Goal: Information Seeking & Learning: Learn about a topic

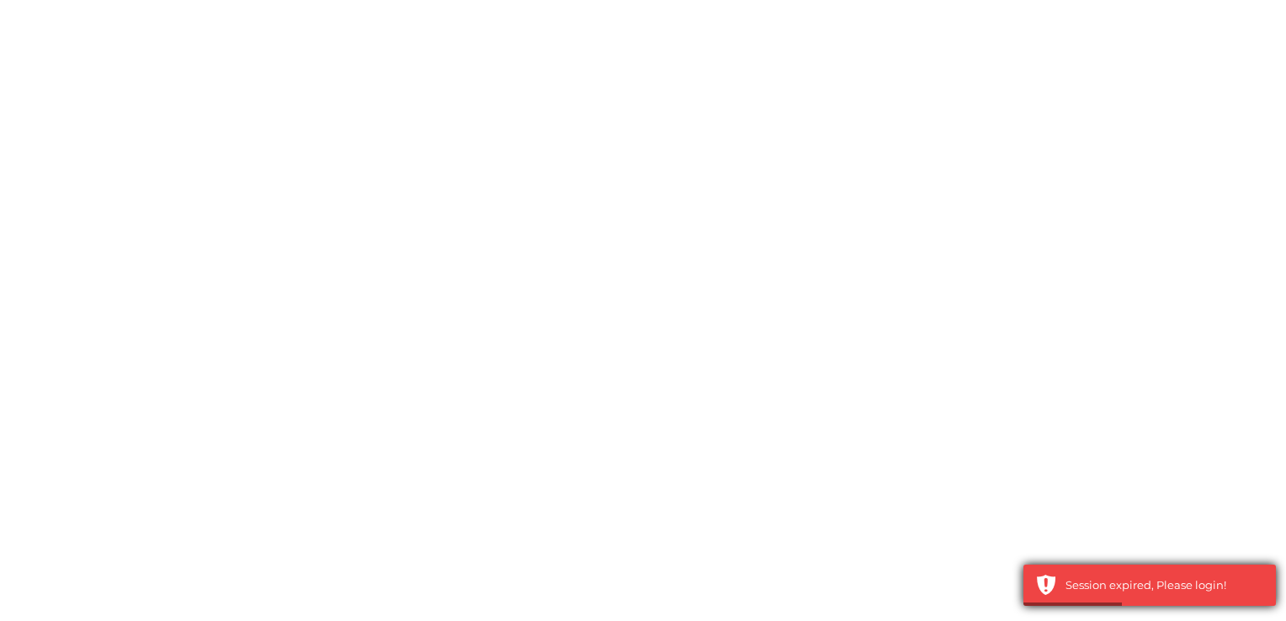
click at [1188, 588] on div "Session expired, Please login!" at bounding box center [1164, 585] width 198 height 17
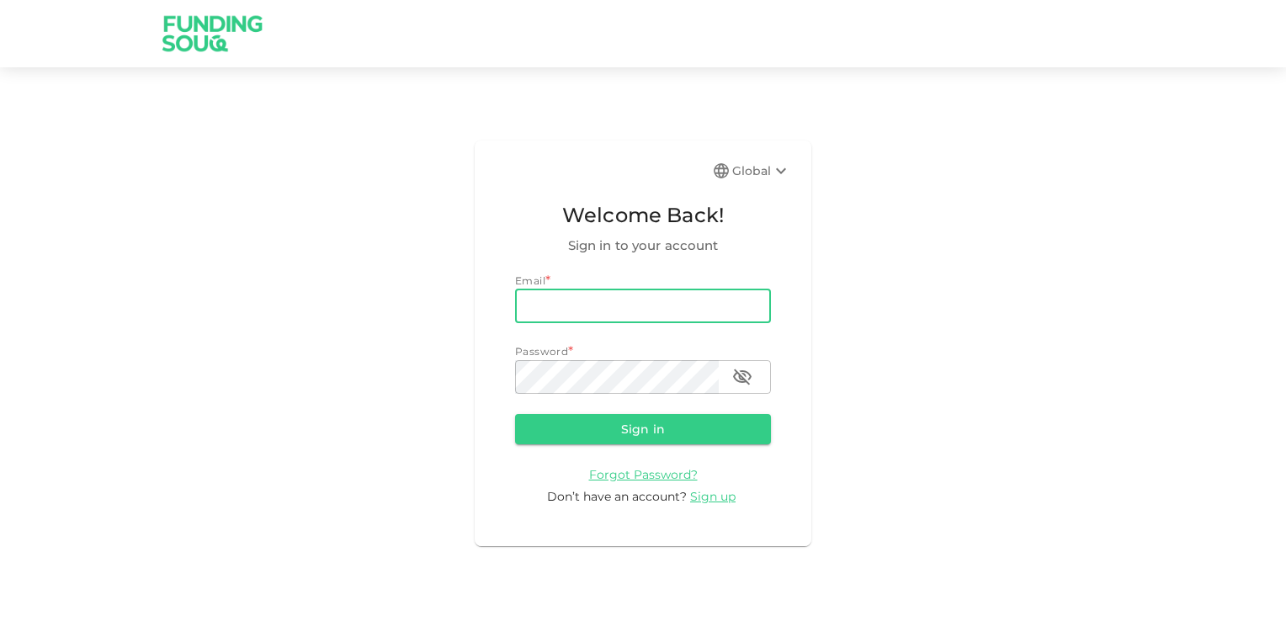
click at [566, 300] on input "email" at bounding box center [643, 306] width 256 height 34
type input "rpn_nair@hotmail.com"
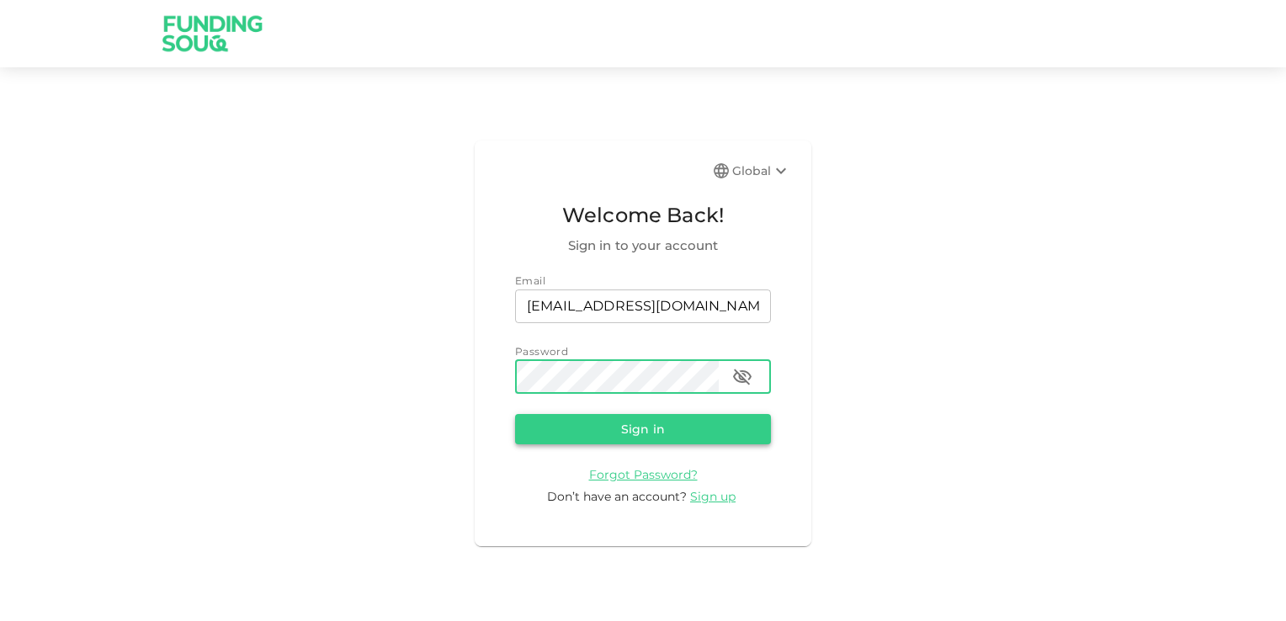
click at [629, 428] on button "Sign in" at bounding box center [643, 429] width 256 height 30
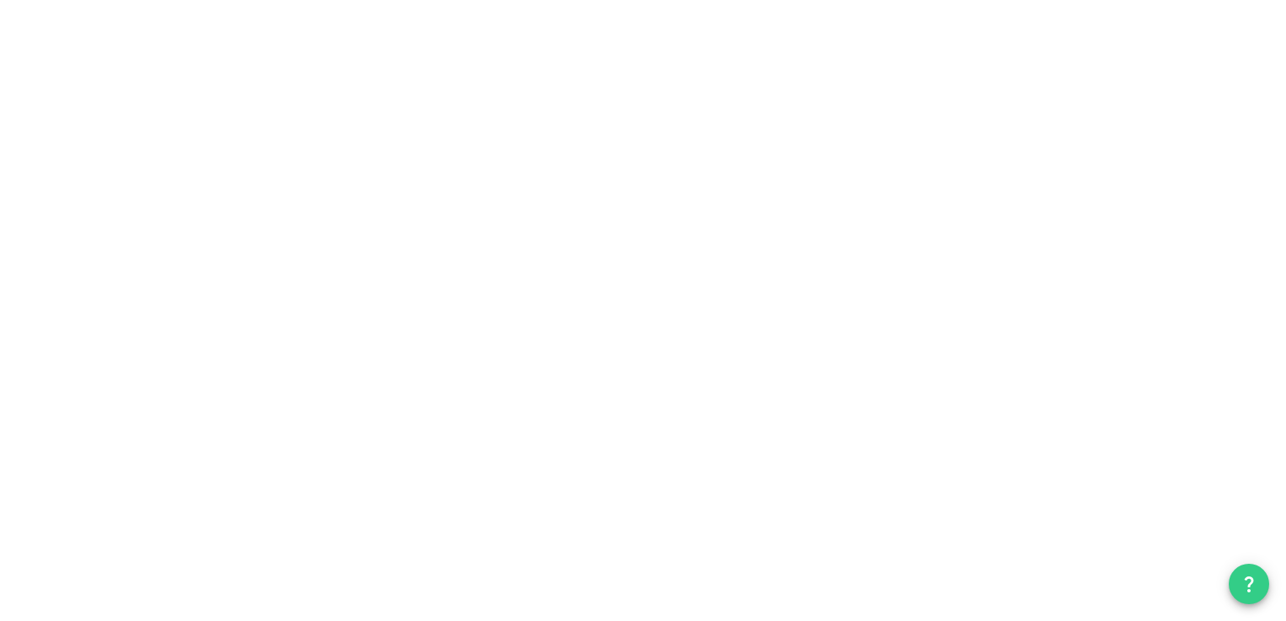
click at [550, 231] on div "Welcome to Funding Souq Take a quick 3-minute tour and get set for your first i…" at bounding box center [643, 310] width 1286 height 621
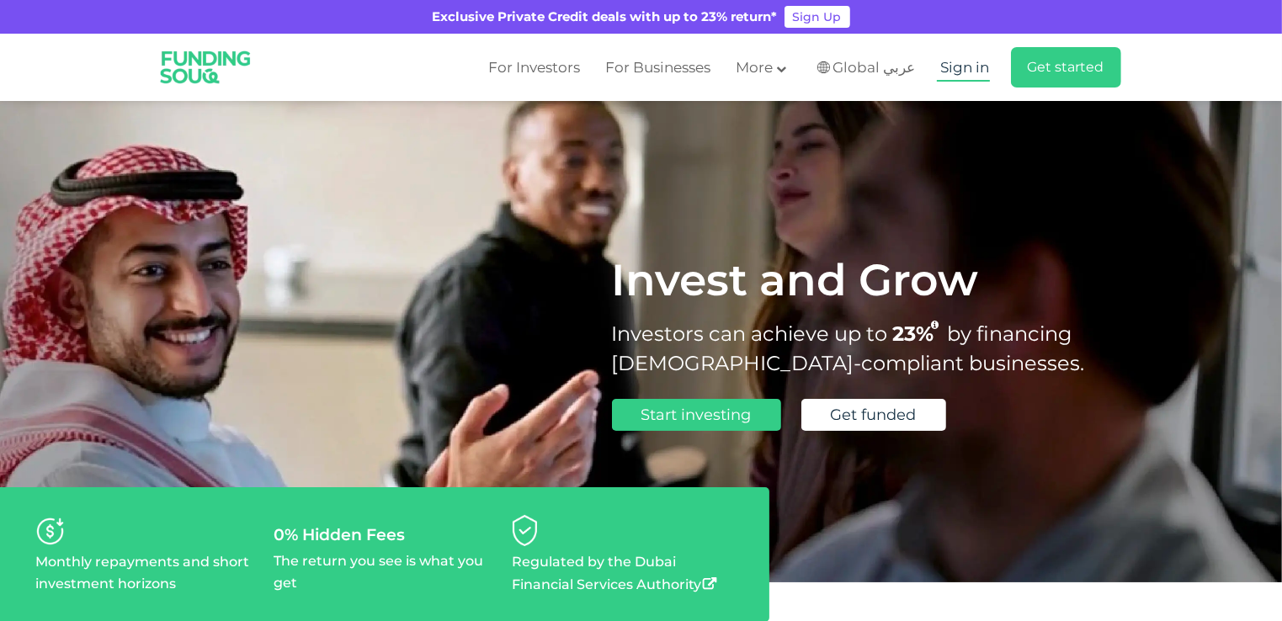
click at [963, 69] on span "Sign in" at bounding box center [965, 67] width 49 height 17
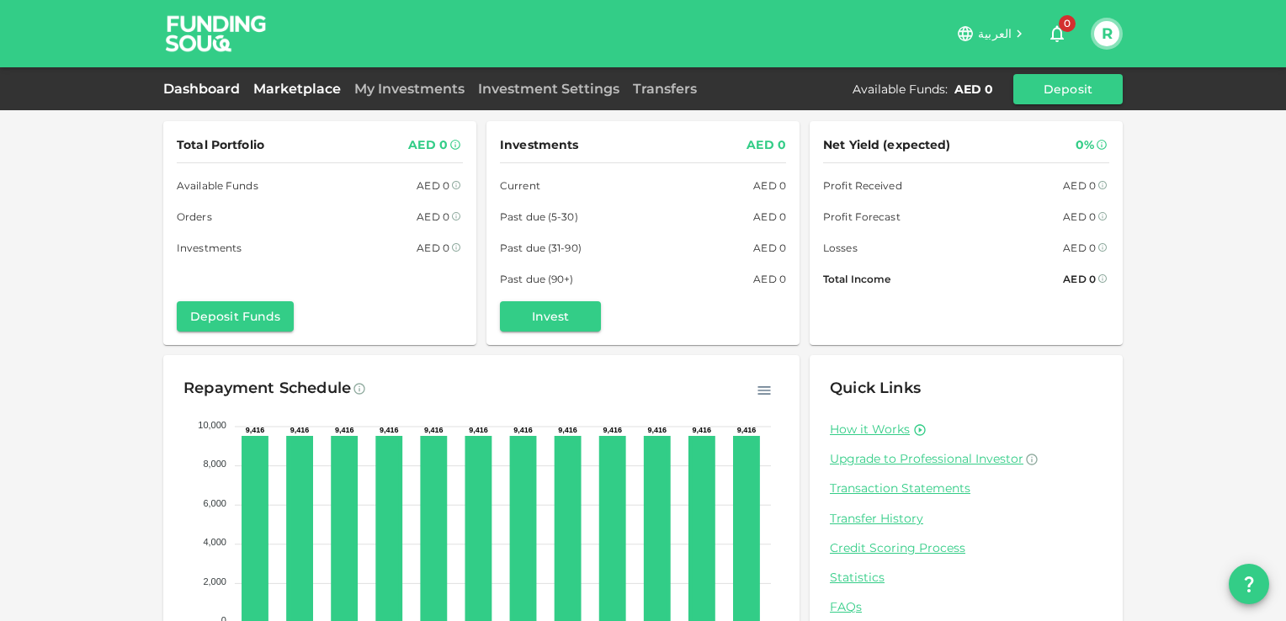
click at [316, 86] on link "Marketplace" at bounding box center [297, 89] width 101 height 16
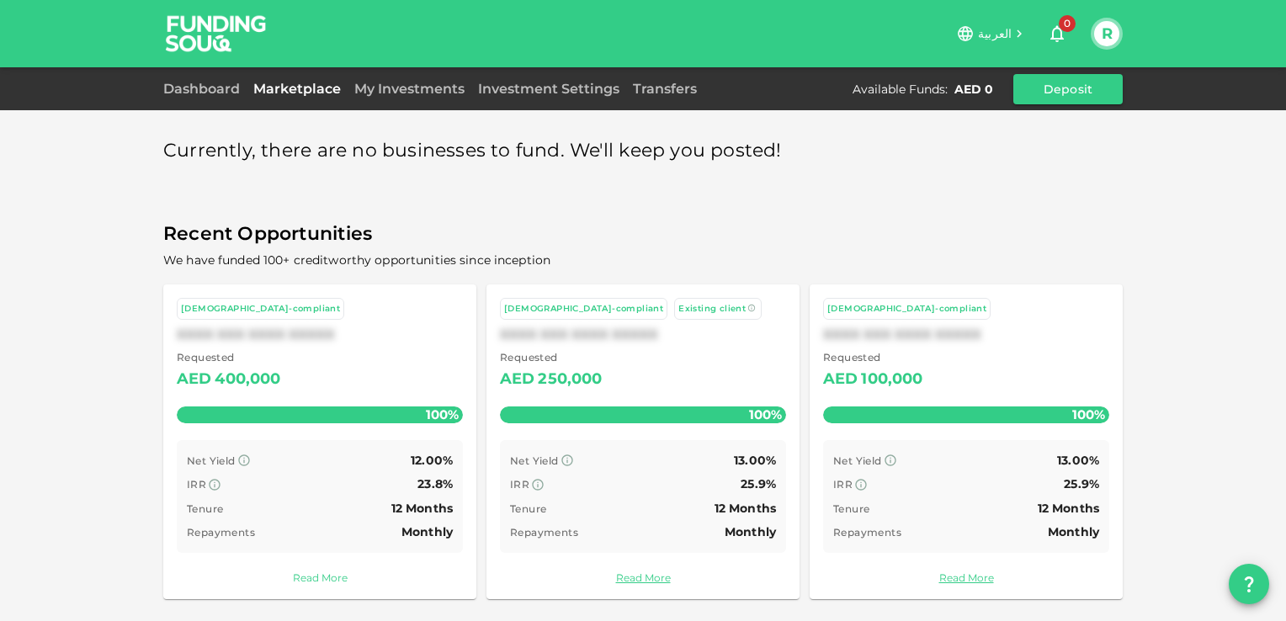
click at [307, 574] on link "Read More" at bounding box center [320, 578] width 286 height 16
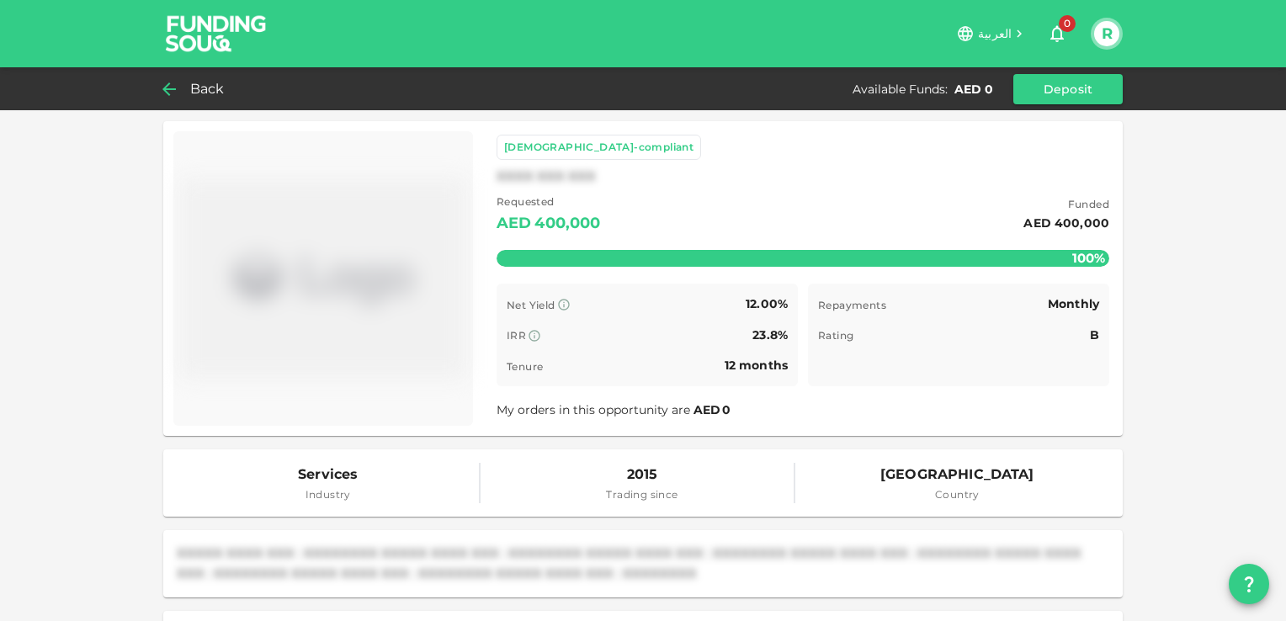
click at [168, 87] on icon at bounding box center [169, 89] width 20 height 20
